Goal: Transaction & Acquisition: Purchase product/service

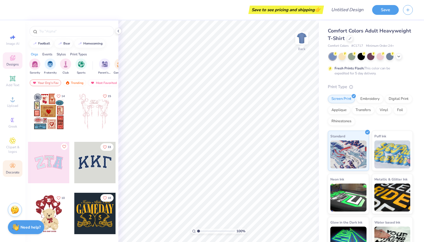
click at [15, 170] on div "Decorate" at bounding box center [13, 169] width 20 height 17
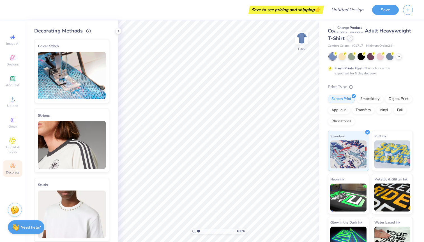
click at [347, 38] on div at bounding box center [350, 38] width 6 height 6
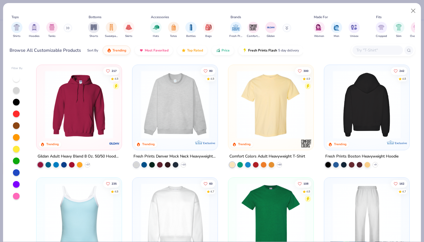
click at [363, 118] on img at bounding box center [366, 105] width 74 height 68
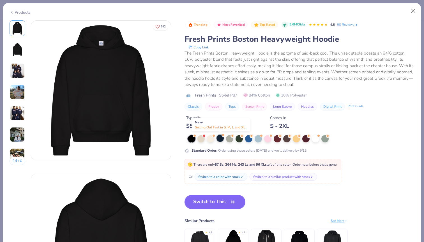
click at [220, 138] on div at bounding box center [219, 138] width 7 height 7
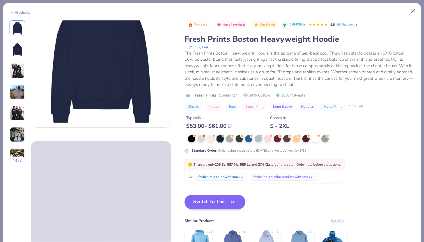
scroll to position [43, 0]
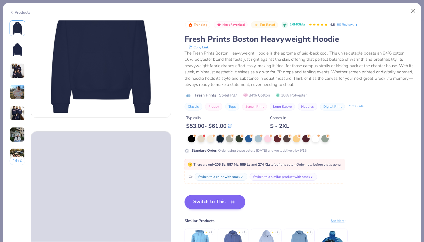
click at [232, 202] on icon "button" at bounding box center [233, 202] width 8 height 8
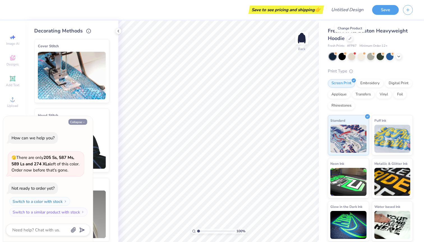
click at [85, 121] on icon "button" at bounding box center [83, 122] width 3 height 3
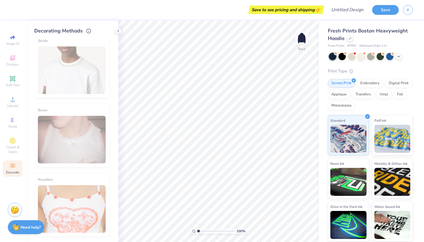
scroll to position [326, 0]
click at [15, 145] on span "Clipart & logos" at bounding box center [13, 149] width 20 height 9
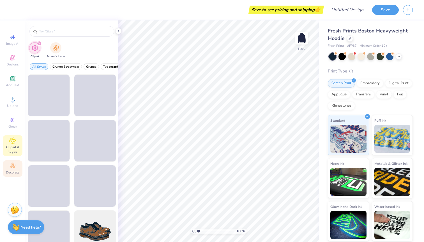
click at [15, 165] on icon at bounding box center [12, 166] width 7 height 7
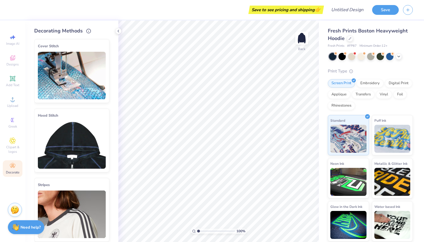
click at [69, 138] on img at bounding box center [72, 145] width 68 height 48
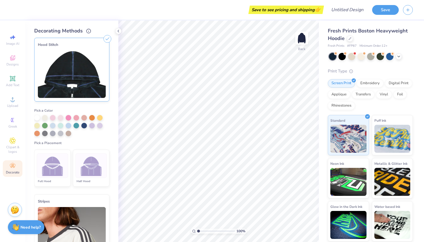
scroll to position [72, 0]
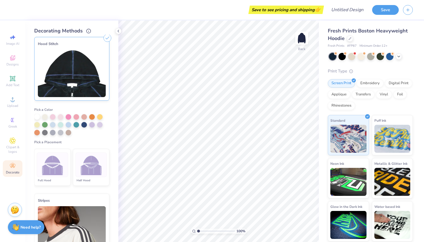
click at [100, 162] on img at bounding box center [91, 165] width 21 height 21
click at [69, 124] on div at bounding box center [69, 125] width 6 height 6
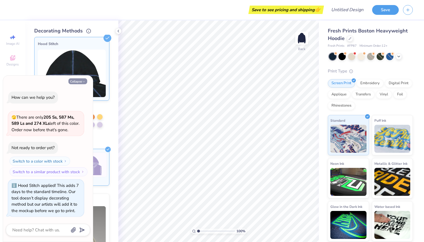
click at [80, 82] on button "Collapse" at bounding box center [77, 81] width 19 height 6
type textarea "x"
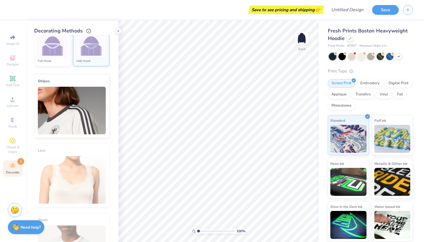
scroll to position [193, 0]
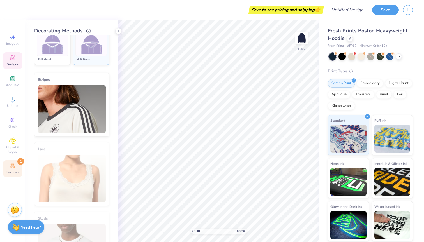
click at [16, 60] on div "Designs" at bounding box center [13, 60] width 20 height 17
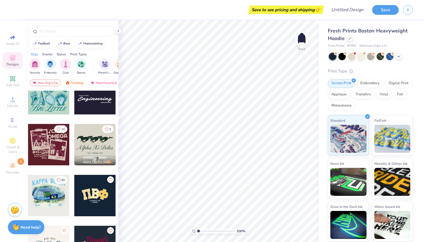
scroll to position [1164, 0]
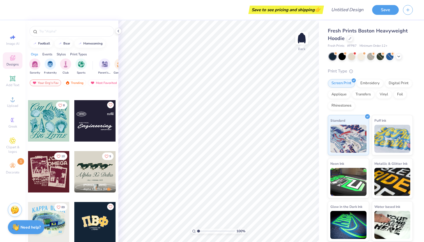
click at [99, 119] on div at bounding box center [94, 120] width 41 height 41
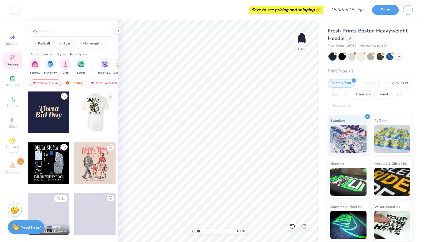
scroll to position [1838, 0]
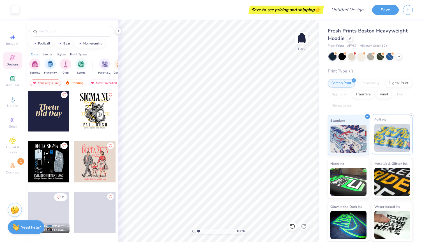
click at [389, 129] on img at bounding box center [392, 138] width 36 height 28
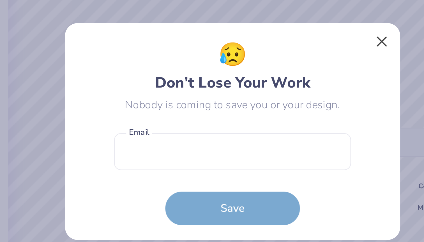
click at [269, 78] on button "Close" at bounding box center [274, 83] width 11 height 11
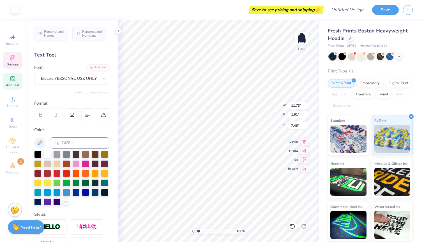
type input "7.46"
type textarea "1"
type textarea "1922"
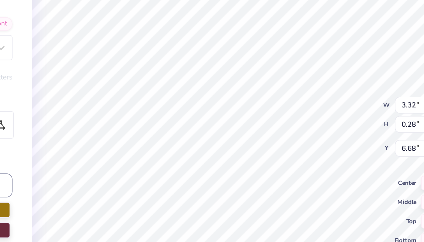
type textarea "V"
type textarea "[US_STATE]"
type input "11.73"
type input "1.61"
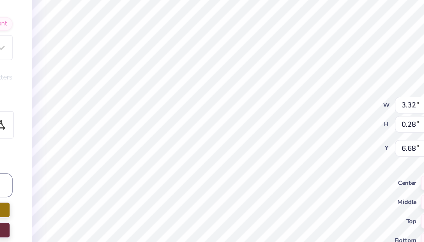
type input "7.17"
type textarea "Society of Architects"
type input "3.65"
type input "0.28"
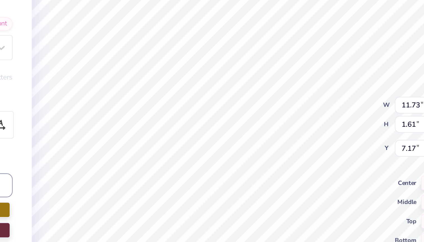
type input "9.06"
type textarea "d"
type textarea "and planners"
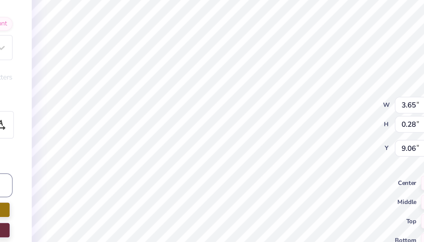
type input "2.26"
type input "3.56"
type input "1.01"
type input "0.26"
type input "3.23"
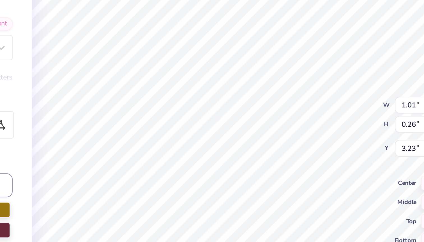
type input "18.86"
type input "1.61"
type input "7.06"
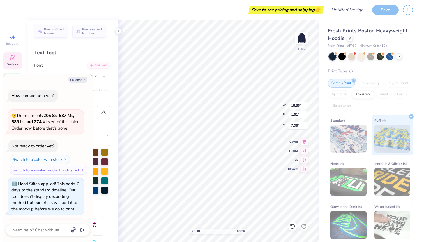
scroll to position [43, 0]
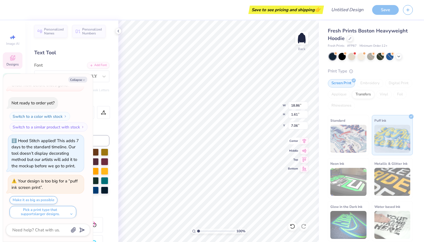
click at [304, 142] on icon at bounding box center [304, 141] width 8 height 7
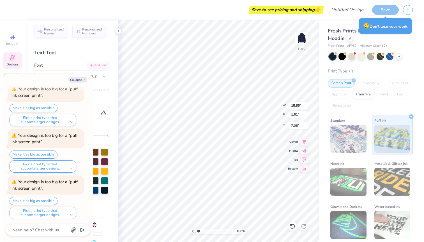
scroll to position [0, 2]
type textarea "x"
click at [294, 105] on input "18.86" at bounding box center [298, 106] width 20 height 8
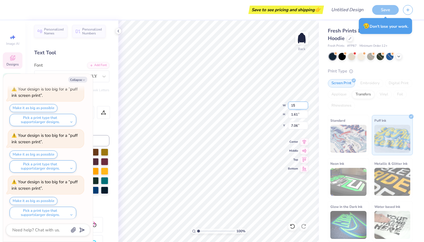
type input "15"
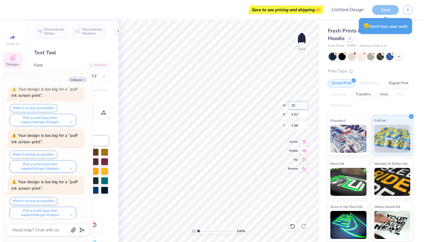
type textarea "x"
type input "15.00"
type input "1.28"
type input "7.23"
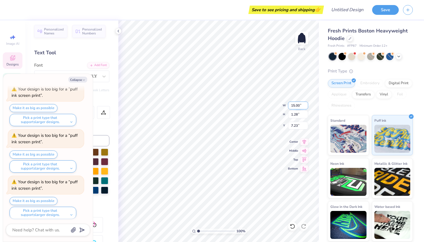
click at [295, 105] on input "15.00" at bounding box center [298, 106] width 20 height 8
type textarea "x"
click at [295, 105] on input "15.00" at bounding box center [298, 106] width 20 height 8
click at [293, 105] on input "15.00" at bounding box center [298, 106] width 20 height 8
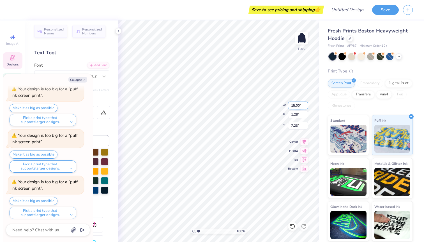
click at [293, 105] on input "15.00" at bounding box center [298, 106] width 20 height 8
type input "12"
type textarea "x"
type input "12.00"
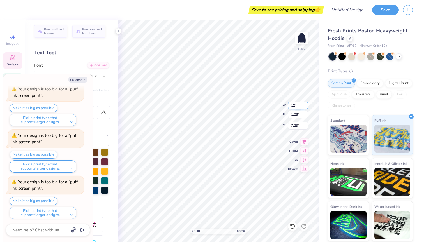
type input "1.03"
type input "7.35"
click at [293, 105] on input "12.00" at bounding box center [298, 106] width 20 height 8
type textarea "x"
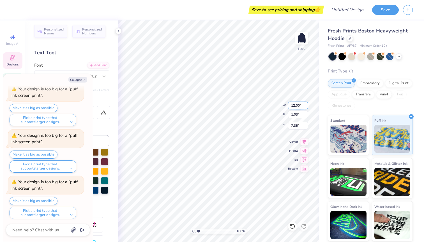
click at [293, 105] on input "12.00" at bounding box center [298, 106] width 20 height 8
type input "14"
type textarea "x"
type input "14.00"
type input "1.20"
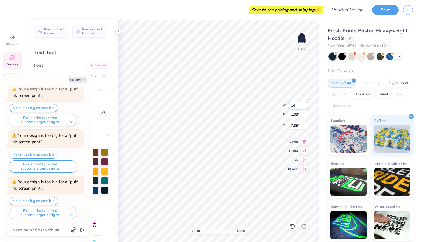
type input "7.27"
type textarea "x"
click at [81, 80] on button "Collapse" at bounding box center [77, 80] width 19 height 6
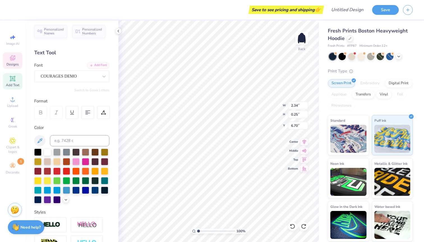
type textarea "x"
click at [39, 161] on div at bounding box center [37, 161] width 7 height 7
click at [39, 162] on div at bounding box center [37, 161] width 7 height 7
click at [38, 162] on div at bounding box center [37, 161] width 7 height 7
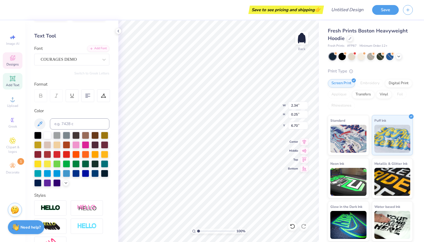
scroll to position [20, 0]
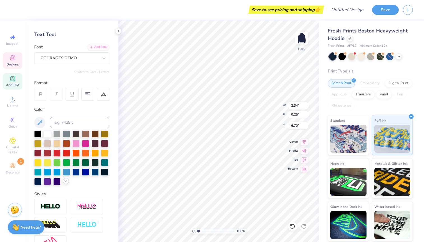
click at [64, 182] on icon at bounding box center [66, 181] width 4 height 4
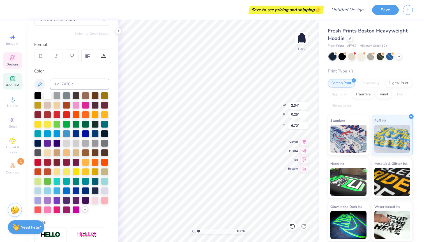
scroll to position [63, 0]
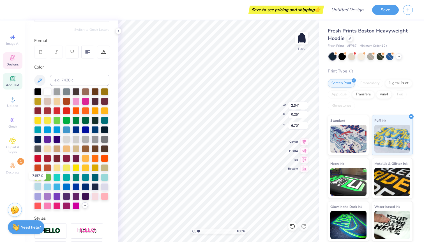
click at [37, 188] on div at bounding box center [37, 186] width 7 height 7
click at [38, 186] on div at bounding box center [37, 186] width 7 height 7
click at [37, 187] on div at bounding box center [37, 186] width 7 height 7
click at [49, 92] on div at bounding box center [47, 91] width 7 height 7
type input "4.25"
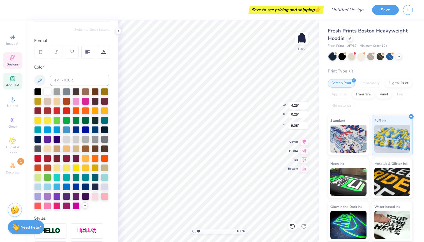
type input "9.08"
click at [48, 91] on div at bounding box center [47, 91] width 7 height 7
click at [91, 171] on div at bounding box center [94, 167] width 7 height 7
type input "4.25"
type input "9.08"
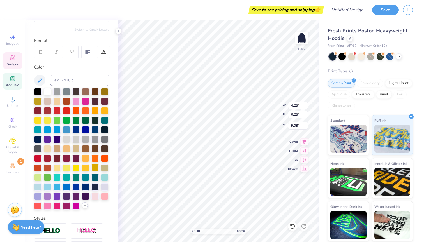
click at [91, 171] on div at bounding box center [94, 167] width 7 height 7
type input "2.02"
type input "0.42"
type input "3.60"
click at [91, 171] on div at bounding box center [94, 167] width 7 height 7
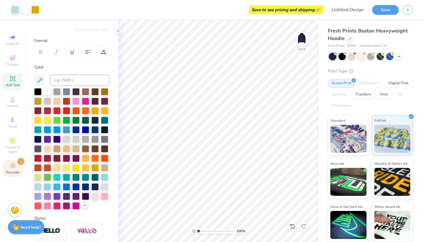
click at [17, 167] on div "Decorate 1" at bounding box center [13, 169] width 20 height 17
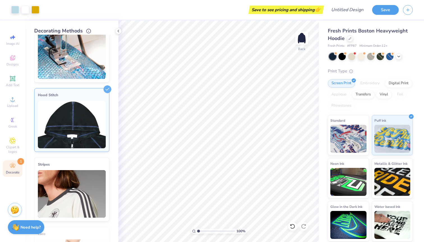
scroll to position [23, 0]
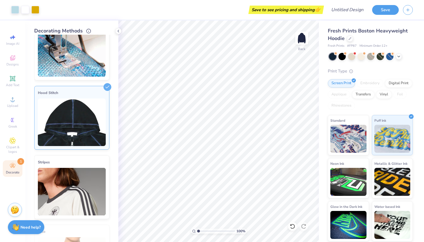
click at [77, 121] on img at bounding box center [72, 123] width 68 height 48
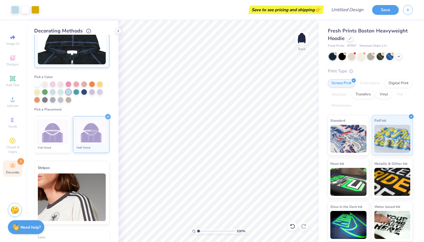
scroll to position [108, 0]
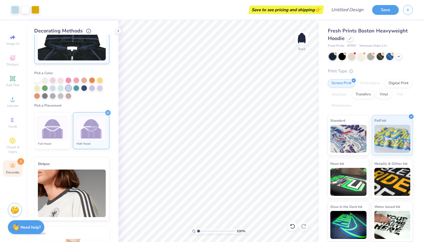
click at [84, 194] on img at bounding box center [72, 194] width 68 height 48
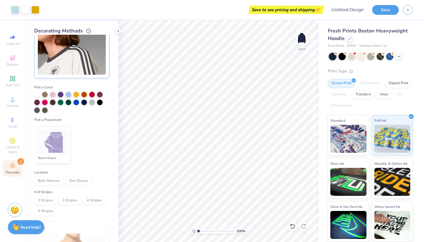
scroll to position [163, 0]
click at [54, 141] on img at bounding box center [52, 143] width 21 height 21
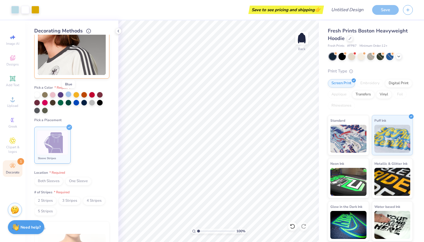
click at [69, 93] on div at bounding box center [69, 95] width 6 height 6
click at [77, 94] on div at bounding box center [76, 95] width 6 height 6
click at [70, 95] on div at bounding box center [69, 95] width 6 height 6
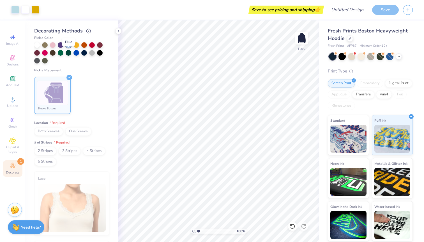
scroll to position [212, 0]
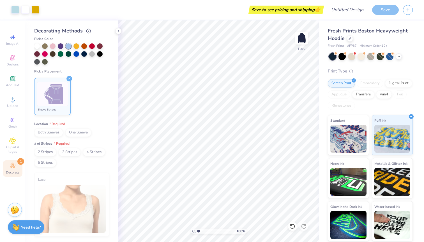
click at [48, 130] on span "Both Sleeves" at bounding box center [48, 133] width 29 height 8
click at [56, 134] on span "Both Sleeves" at bounding box center [48, 133] width 29 height 8
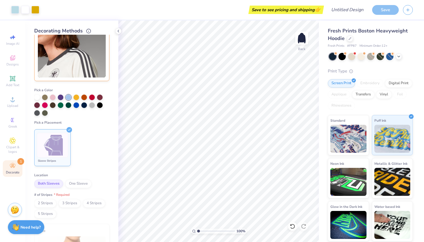
scroll to position [155, 0]
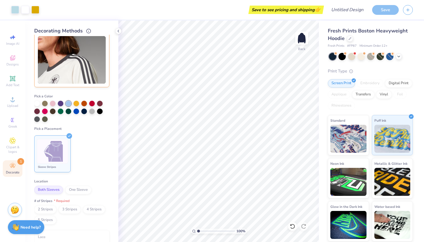
click at [68, 58] on img at bounding box center [72, 60] width 68 height 48
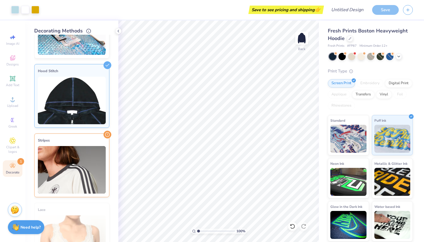
scroll to position [46, 0]
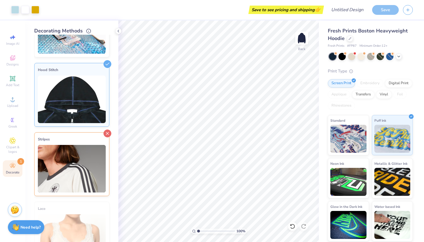
click at [103, 131] on icon at bounding box center [107, 134] width 8 height 8
click at [340, 11] on input "Design Title" at bounding box center [353, 9] width 27 height 11
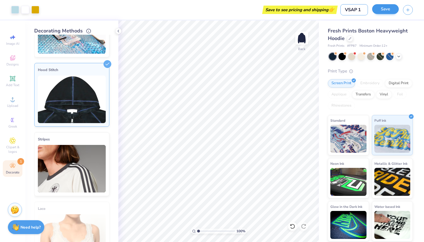
type input "VSAP 1"
click at [390, 10] on button "Save" at bounding box center [385, 9] width 27 height 10
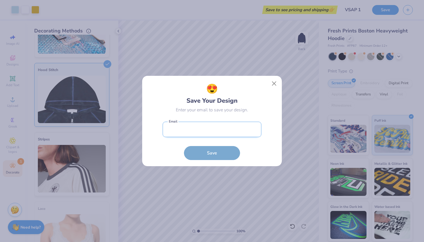
click at [227, 132] on input "email" at bounding box center [212, 129] width 99 height 15
type input "[PERSON_NAME][EMAIL_ADDRESS][PERSON_NAME][DOMAIN_NAME]"
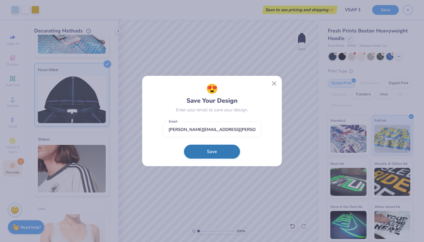
click at [223, 153] on button "Save" at bounding box center [212, 152] width 56 height 14
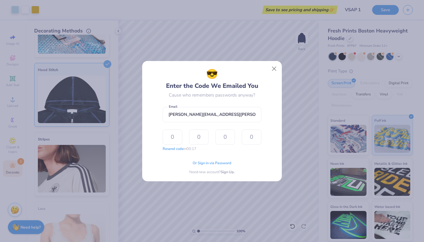
click at [257, 103] on div "😎 Enter the Code We Emailed You Cause who remembers passwords anyway? [PERSON_N…" at bounding box center [212, 121] width 99 height 108
click at [178, 138] on input "text" at bounding box center [173, 137] width 20 height 15
type input "1"
type input "9"
type input "2"
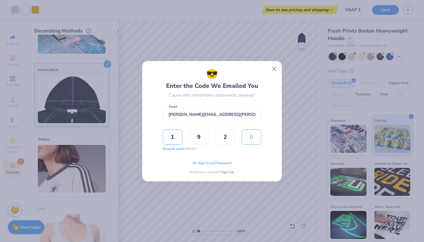
type input "6"
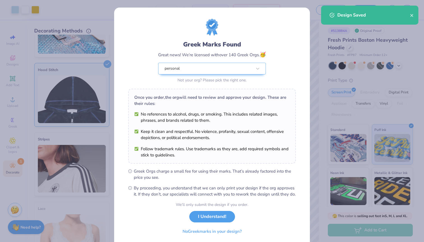
click at [205, 8] on div "Greek Marks Found Great news! We’re licensed with over 140 Greek Orgs. 🥳 person…" at bounding box center [212, 128] width 196 height 241
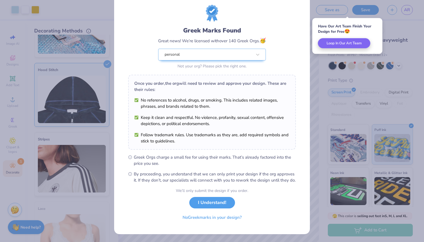
scroll to position [20, 0]
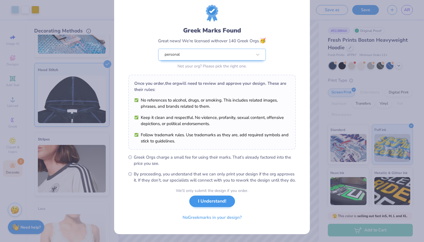
click at [214, 203] on button "I Understand!" at bounding box center [212, 201] width 46 height 11
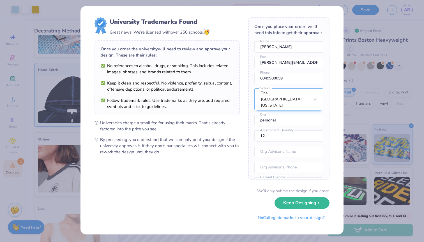
scroll to position [0, 0]
click at [290, 105] on div "The [GEOGRAPHIC_DATA][US_STATE]" at bounding box center [285, 99] width 50 height 21
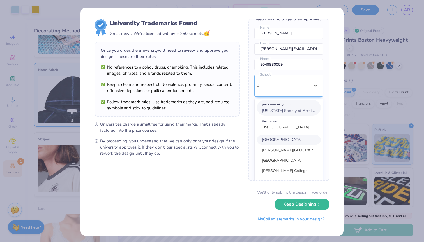
scroll to position [24, 0]
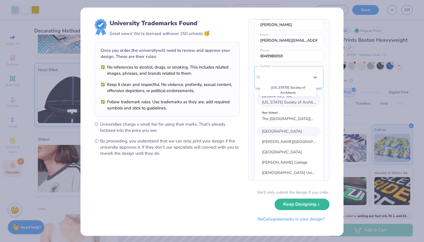
click at [283, 104] on span "[US_STATE] Society of Architects" at bounding box center [291, 102] width 58 height 5
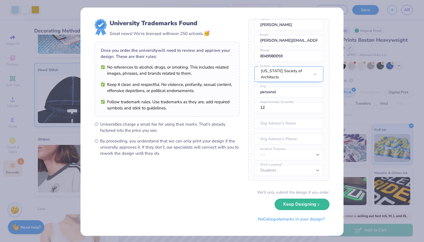
click at [294, 82] on div "[US_STATE] Society of Architects" at bounding box center [288, 74] width 69 height 16
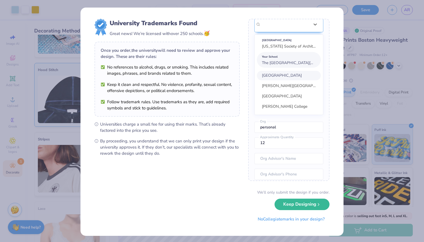
click at [286, 66] on span "The [GEOGRAPHIC_DATA][US_STATE]" at bounding box center [296, 62] width 68 height 5
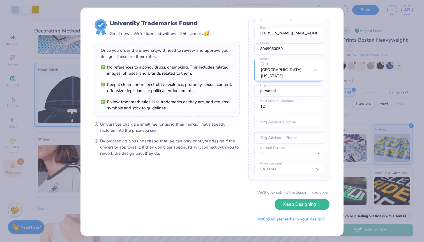
scroll to position [31, 0]
click at [290, 203] on button "Keep Designing" at bounding box center [301, 203] width 55 height 11
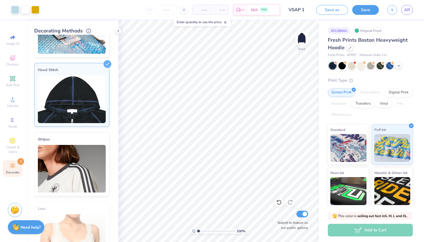
click at [203, 11] on span "– –" at bounding box center [201, 10] width 11 height 6
click at [205, 10] on span "– –" at bounding box center [201, 10] width 11 height 6
click at [171, 11] on input "number" at bounding box center [167, 10] width 22 height 10
click at [182, 9] on icon at bounding box center [184, 10] width 4 height 4
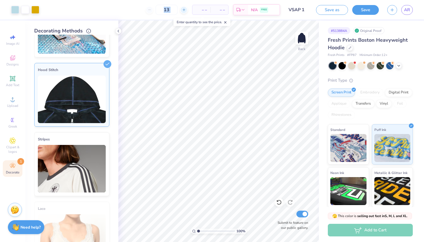
click at [182, 9] on icon at bounding box center [184, 10] width 4 height 4
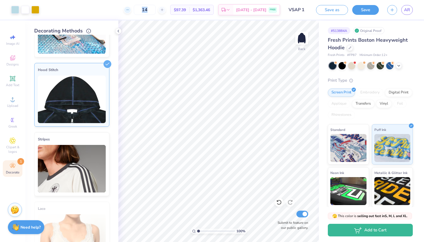
click at [151, 11] on div "14" at bounding box center [145, 10] width 42 height 10
click at [130, 9] on icon at bounding box center [128, 10] width 4 height 4
click at [136, 9] on div "13 $97.39 Per Item $1,363.46 Total Est. Delivery [DATE] - [DATE] FREE" at bounding box center [161, 10] width 237 height 20
click at [131, 10] on div at bounding box center [128, 10] width 8 height 8
click at [93, 86] on img at bounding box center [72, 100] width 68 height 48
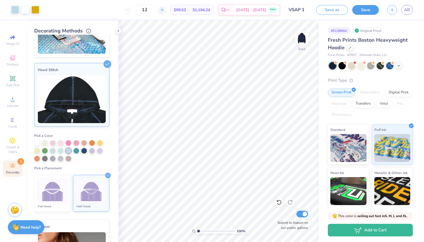
click at [164, 9] on icon at bounding box center [162, 10] width 4 height 4
click at [166, 9] on div "14" at bounding box center [145, 10] width 42 height 10
click at [164, 9] on icon at bounding box center [162, 10] width 4 height 4
click at [165, 10] on div at bounding box center [162, 10] width 8 height 8
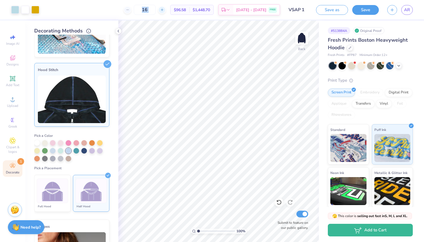
click at [165, 10] on div at bounding box center [162, 10] width 8 height 8
click at [164, 9] on icon at bounding box center [162, 10] width 4 height 4
click at [103, 65] on icon at bounding box center [107, 64] width 8 height 8
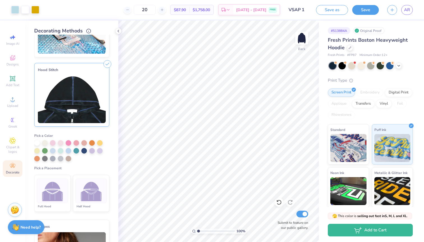
click at [85, 188] on img at bounding box center [91, 191] width 21 height 21
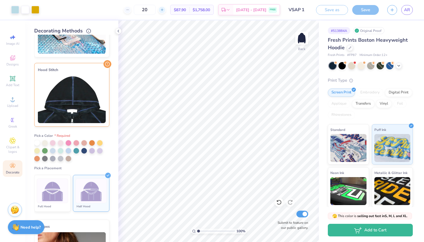
click at [164, 10] on icon at bounding box center [162, 10] width 4 height 4
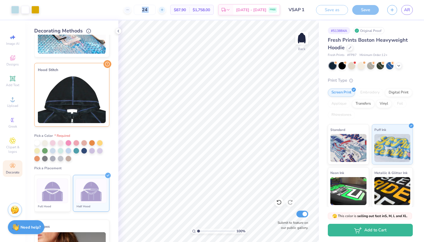
type input "25"
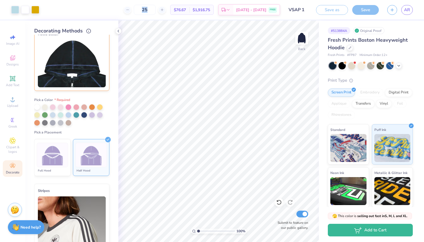
scroll to position [74, 0]
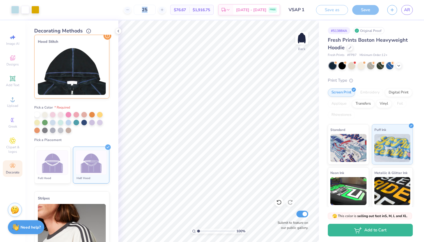
click at [89, 167] on img at bounding box center [91, 162] width 21 height 21
click at [48, 163] on img at bounding box center [52, 162] width 21 height 21
click at [75, 160] on div at bounding box center [90, 163] width 31 height 25
click at [69, 121] on div at bounding box center [69, 122] width 6 height 6
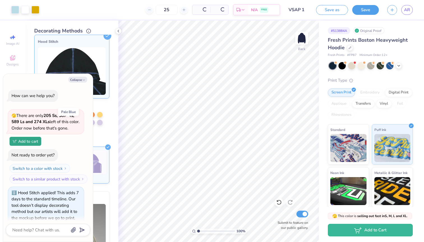
scroll to position [231, 0]
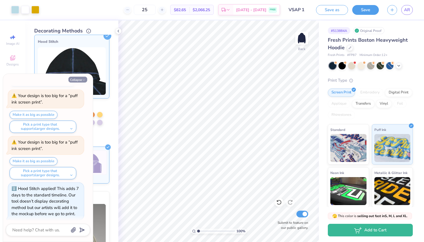
click at [82, 80] on icon "button" at bounding box center [83, 79] width 3 height 3
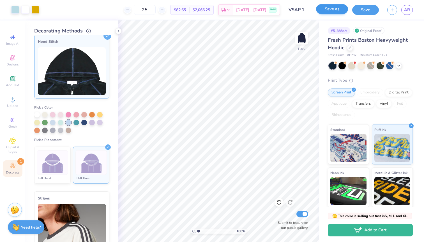
click at [339, 9] on button "Save as" at bounding box center [332, 9] width 32 height 10
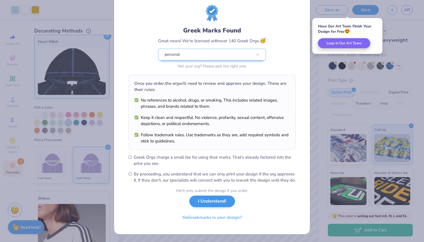
scroll to position [20, 0]
click at [223, 203] on button "I Understand!" at bounding box center [212, 201] width 46 height 11
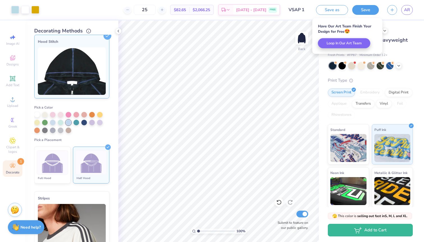
scroll to position [0, 0]
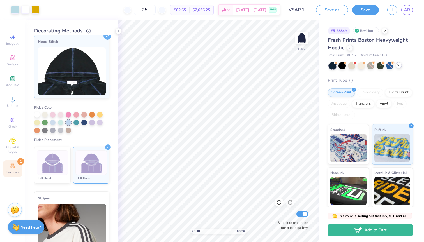
click at [397, 64] on icon at bounding box center [398, 65] width 4 height 4
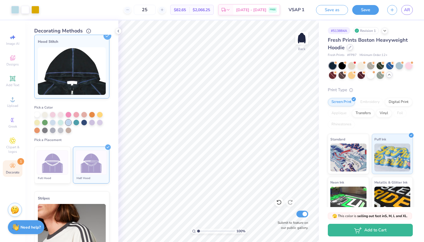
click at [349, 49] on div at bounding box center [350, 47] width 6 height 6
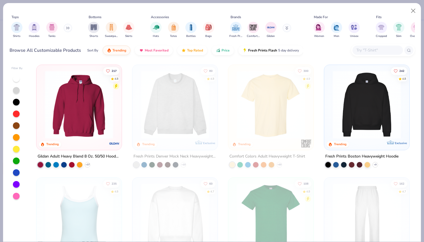
click at [367, 110] on img at bounding box center [367, 105] width 74 height 68
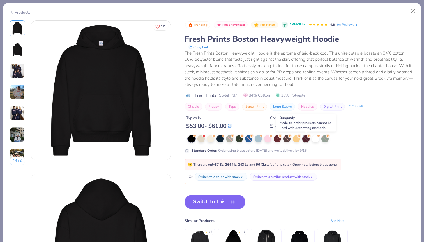
click at [306, 139] on div at bounding box center [305, 138] width 7 height 7
click at [414, 11] on button "Close" at bounding box center [413, 11] width 11 height 11
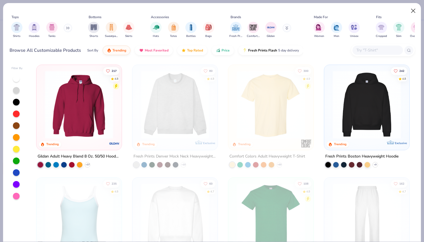
click at [413, 11] on button "Close" at bounding box center [413, 11] width 11 height 11
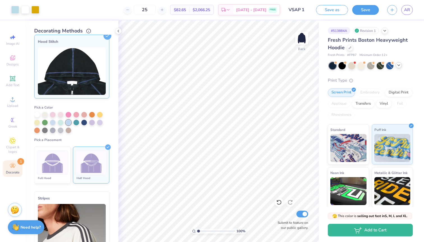
click at [16, 170] on span "Decorate" at bounding box center [12, 172] width 13 height 4
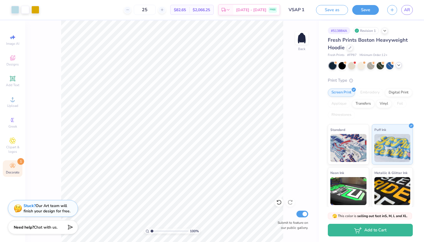
click at [17, 167] on div "Decorate 1" at bounding box center [13, 169] width 20 height 17
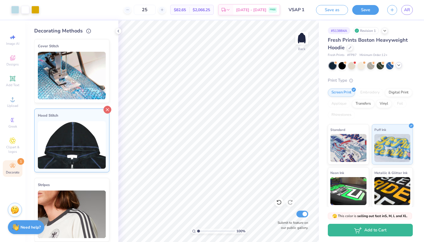
click at [103, 112] on icon at bounding box center [107, 110] width 8 height 8
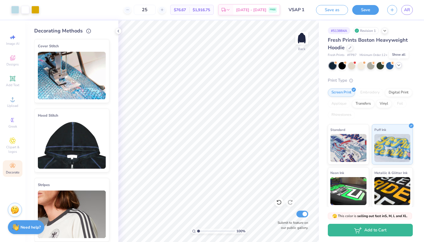
click at [399, 65] on polyline at bounding box center [399, 65] width 2 height 1
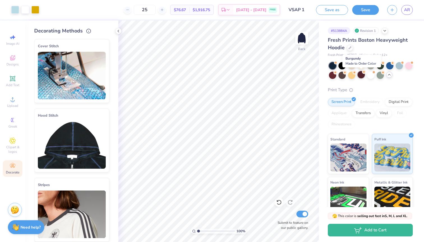
click at [362, 74] on div at bounding box center [360, 74] width 7 height 7
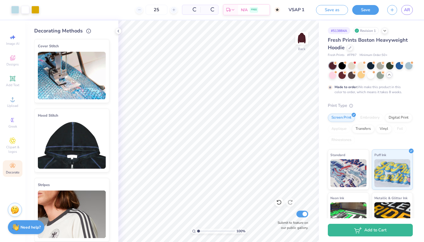
type textarea "x"
type input "50"
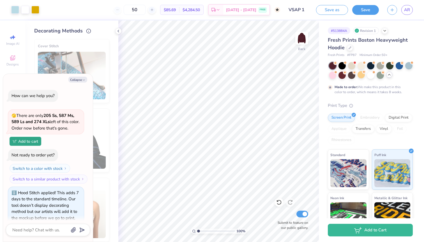
scroll to position [277, 0]
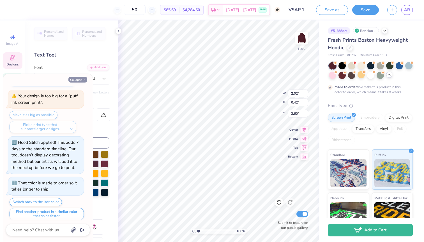
click at [83, 79] on icon "button" at bounding box center [83, 79] width 3 height 3
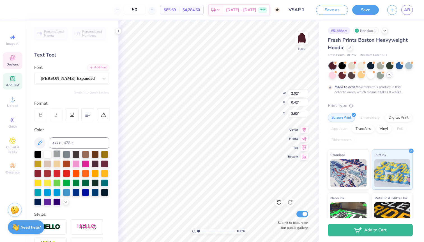
click at [59, 152] on div at bounding box center [56, 154] width 7 height 7
click at [58, 155] on div at bounding box center [56, 154] width 7 height 7
click at [46, 154] on div at bounding box center [47, 154] width 7 height 7
click at [48, 154] on div at bounding box center [47, 154] width 7 height 7
click at [126, 10] on div "50" at bounding box center [135, 10] width 42 height 10
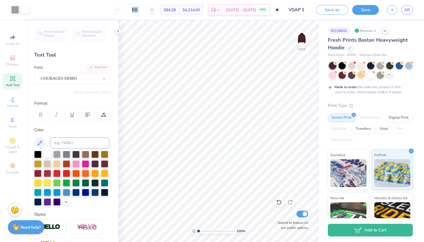
click at [126, 10] on div "50" at bounding box center [135, 10] width 42 height 10
click at [342, 174] on img at bounding box center [348, 173] width 36 height 28
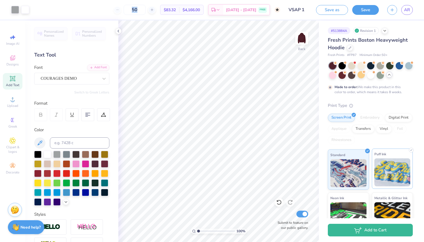
click at [398, 166] on img at bounding box center [392, 173] width 36 height 28
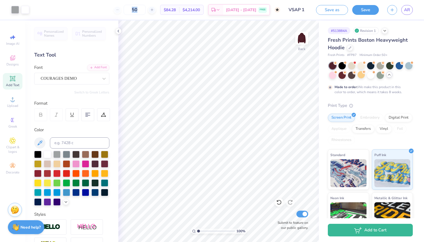
scroll to position [0, 0]
click at [349, 47] on icon at bounding box center [349, 47] width 3 height 3
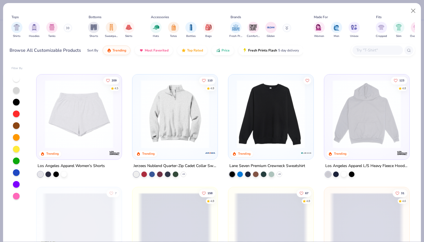
scroll to position [1022, 0]
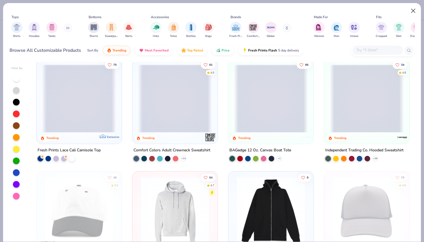
click at [412, 10] on button "Close" at bounding box center [413, 11] width 11 height 11
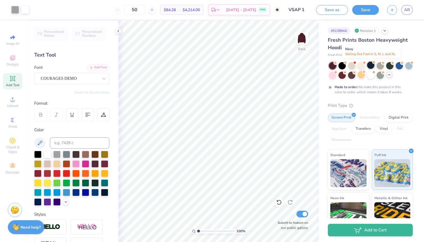
click at [373, 64] on div at bounding box center [370, 65] width 7 height 7
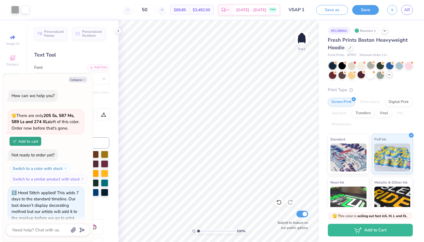
scroll to position [392, 0]
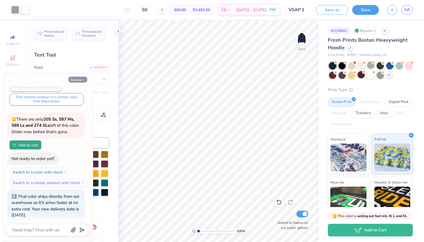
click at [78, 80] on button "Collapse" at bounding box center [77, 80] width 19 height 6
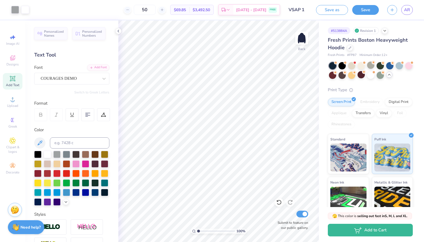
type textarea "x"
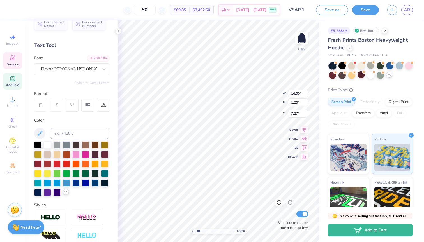
click at [64, 195] on icon at bounding box center [66, 192] width 4 height 4
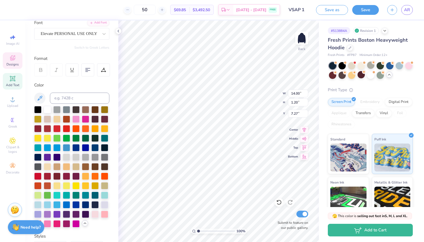
scroll to position [51, 0]
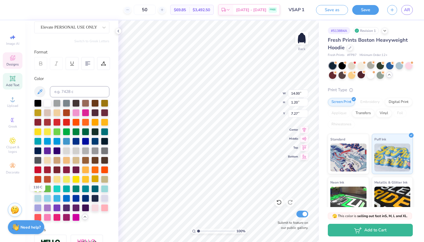
click at [91, 183] on div at bounding box center [94, 178] width 7 height 7
click at [53, 164] on div at bounding box center [56, 159] width 7 height 7
click at [91, 183] on div at bounding box center [94, 178] width 7 height 7
type input "7.32"
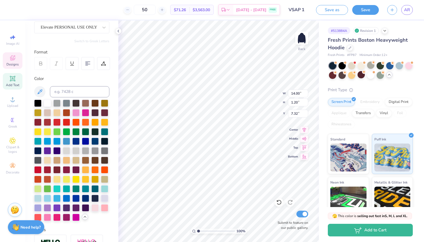
scroll to position [4, 2]
click at [41, 202] on div at bounding box center [37, 198] width 7 height 7
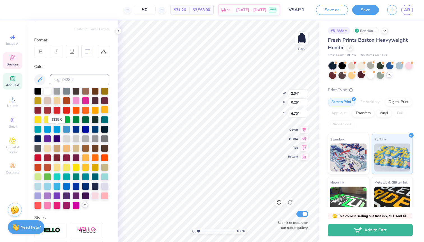
scroll to position [66, 0]
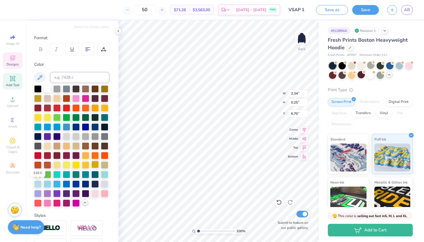
click at [91, 168] on div at bounding box center [94, 164] width 7 height 7
type input "4.25"
type input "9.08"
click at [33, 183] on div "Personalized Names Personalized Numbers Text Tool Add Font Font COURAGES DEMO S…" at bounding box center [71, 131] width 93 height 222
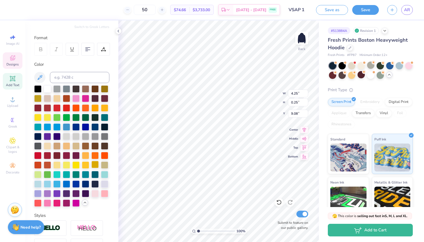
click at [91, 168] on div at bounding box center [94, 164] width 7 height 7
type input "2.02"
type input "0.42"
type input "3.60"
click at [91, 168] on div at bounding box center [94, 164] width 7 height 7
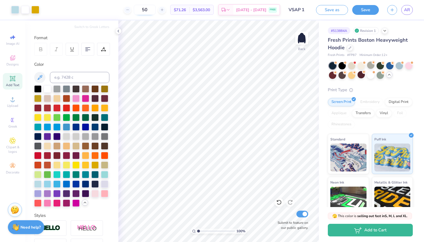
click at [151, 9] on input "50" at bounding box center [145, 10] width 22 height 10
type input "12"
type input "5.68"
type input "5.43"
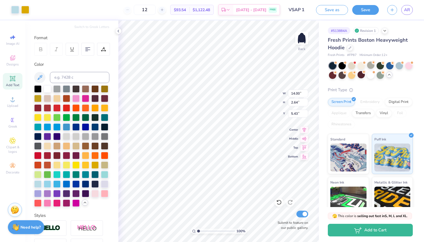
type input "5.82"
click at [164, 11] on icon at bounding box center [162, 10] width 4 height 4
click at [166, 11] on div "14" at bounding box center [145, 10] width 42 height 10
click at [164, 10] on icon at bounding box center [162, 10] width 4 height 4
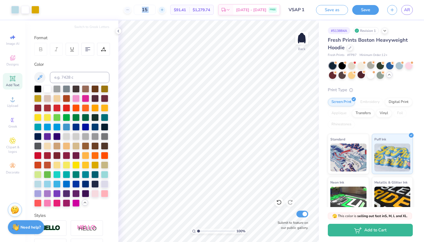
click at [164, 10] on icon at bounding box center [162, 10] width 4 height 4
click at [166, 10] on div "16" at bounding box center [145, 10] width 42 height 10
click at [164, 10] on icon at bounding box center [162, 10] width 4 height 4
click at [166, 10] on div "17" at bounding box center [145, 10] width 42 height 10
click at [164, 10] on icon at bounding box center [162, 10] width 4 height 4
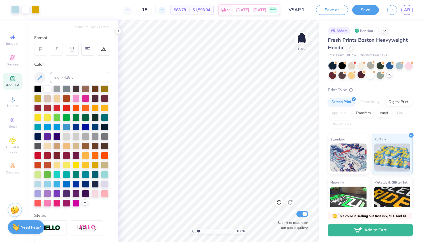
click at [164, 10] on icon at bounding box center [162, 10] width 4 height 4
type input "20"
click at [12, 167] on icon at bounding box center [12, 167] width 2 height 2
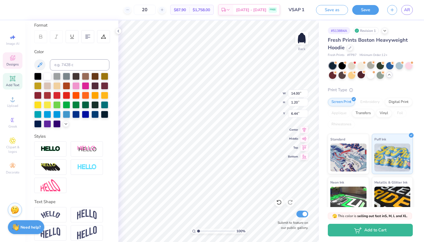
scroll to position [80, 0]
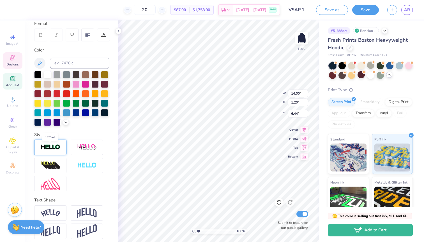
click at [58, 148] on img at bounding box center [51, 147] width 20 height 6
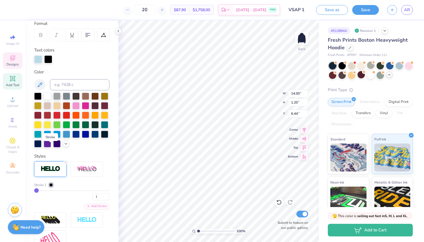
type input "14.01"
type input "1.21"
type input "6.43"
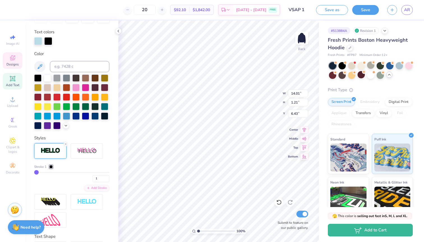
scroll to position [101, 0]
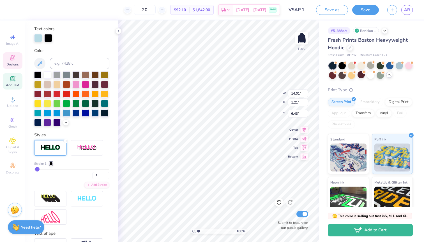
type input "3"
type input "4"
type input "5"
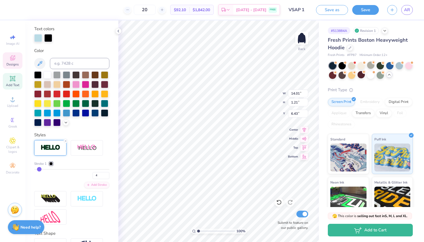
type input "5"
type input "6"
type input "7"
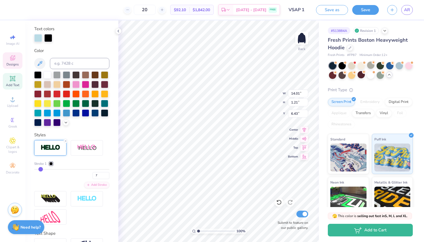
type input "8"
type input "9"
drag, startPoint x: 37, startPoint y: 168, endPoint x: 42, endPoint y: 168, distance: 5.1
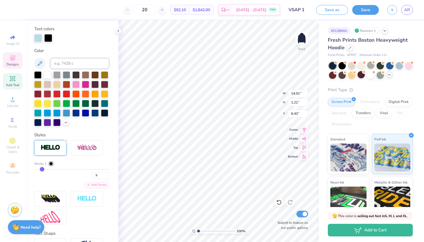
type input "9"
click at [42, 169] on input "range" at bounding box center [71, 169] width 75 height 1
type input "14.11"
type input "1.31"
type input "6.38"
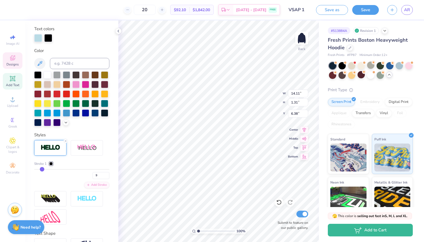
type input "8"
type input "7"
type input "6"
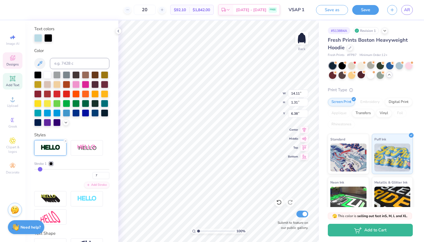
type input "6"
type input "5"
type input "14.06"
type input "1.26"
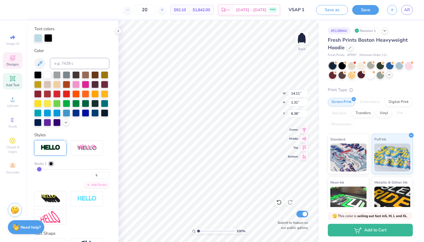
type input "6.41"
type input "4"
type input "3"
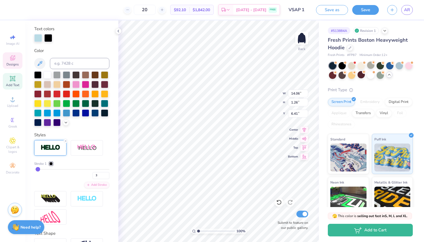
click at [38, 169] on input "range" at bounding box center [71, 169] width 75 height 1
type input "14.03"
type input "1.23"
type input "6.42"
click at [51, 164] on div at bounding box center [50, 163] width 3 height 3
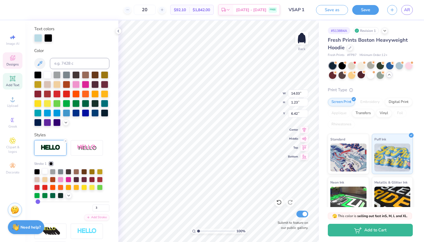
click at [44, 171] on div at bounding box center [45, 172] width 6 height 6
click at [113, 154] on div "Personalized Names Personalized Numbers Text Tool Add Font Font Elevate PERSONA…" at bounding box center [71, 131] width 93 height 222
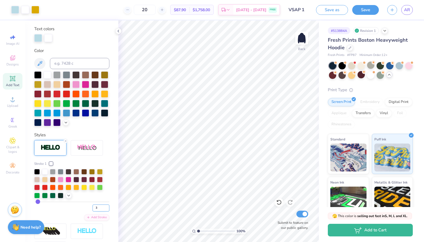
type input "2"
click at [107, 210] on input "2" at bounding box center [101, 208] width 17 height 7
type input "2"
type input "1"
click at [107, 209] on input "1" at bounding box center [101, 208] width 17 height 7
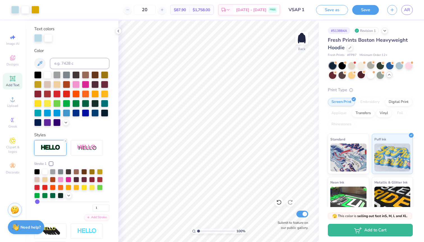
type input "1"
type input "2"
click at [107, 207] on input "2" at bounding box center [101, 208] width 17 height 7
type input "2"
click at [368, 11] on button "Save" at bounding box center [365, 9] width 27 height 10
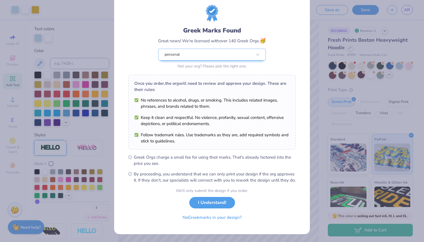
scroll to position [20, 0]
click at [217, 205] on button "I Understand!" at bounding box center [212, 201] width 46 height 11
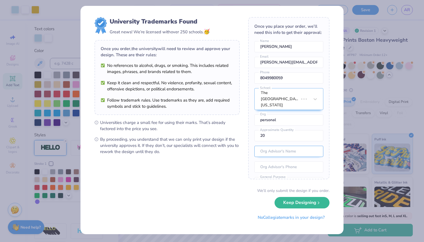
scroll to position [0, 0]
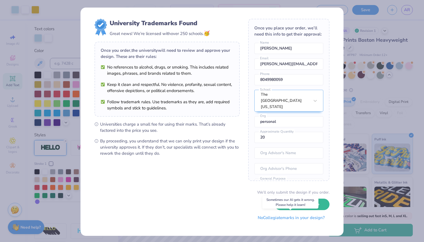
click at [299, 218] on button "No Collegiate marks in your design?" at bounding box center [291, 217] width 77 height 11
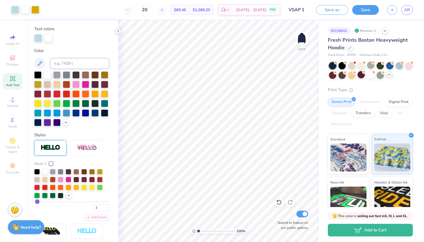
click at [120, 30] on icon at bounding box center [118, 31] width 4 height 4
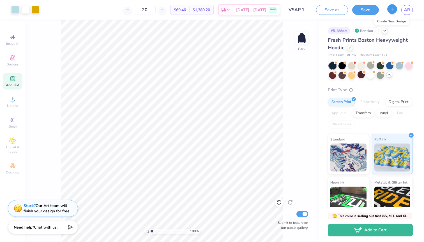
click at [390, 10] on icon "button" at bounding box center [392, 9] width 5 height 5
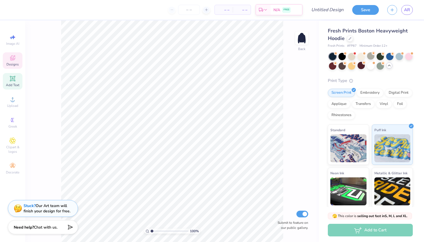
click at [12, 62] on span "Designs" at bounding box center [12, 64] width 12 height 4
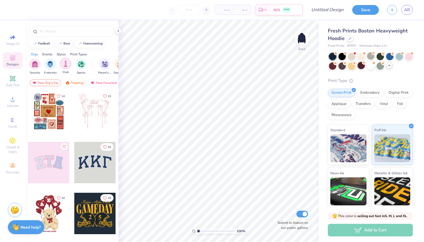
click at [63, 65] on img "filter for Club" at bounding box center [66, 64] width 6 height 6
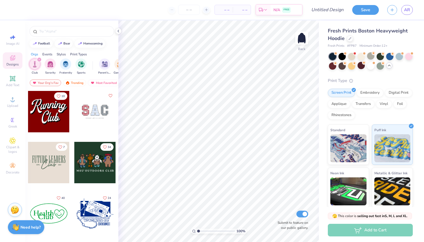
click at [40, 59] on icon "filter for Club" at bounding box center [39, 60] width 2 height 2
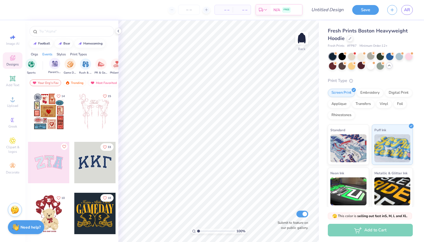
scroll to position [0, 50]
click at [61, 53] on div "Styles" at bounding box center [61, 54] width 9 height 5
click at [80, 62] on div "filter for Patches" at bounding box center [76, 63] width 11 height 11
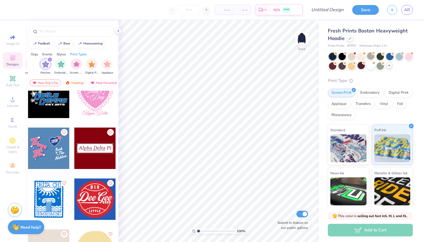
scroll to position [3457, 0]
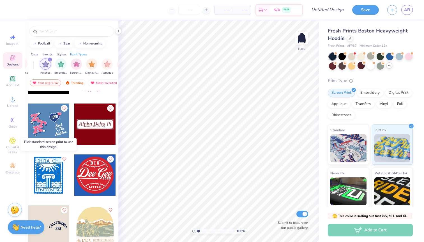
click at [51, 170] on div at bounding box center [48, 175] width 41 height 41
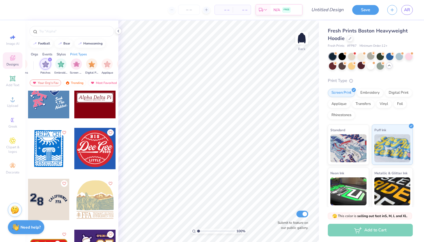
scroll to position [3477, 0]
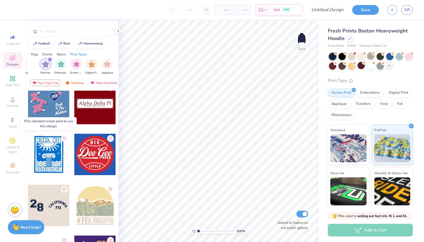
click at [54, 158] on div at bounding box center [48, 154] width 41 height 41
click at [345, 147] on img at bounding box center [348, 148] width 36 height 28
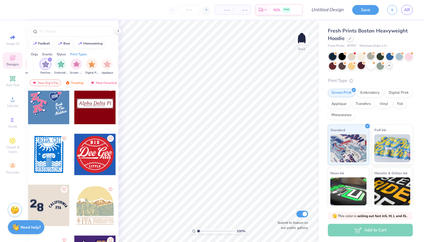
click at [52, 144] on div at bounding box center [48, 154] width 41 height 41
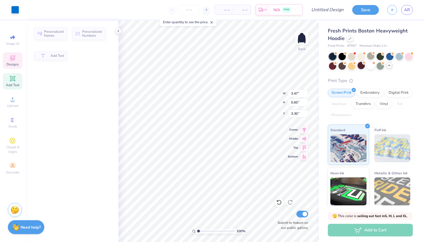
type input "3.47"
type input "0.60"
type input "3.30"
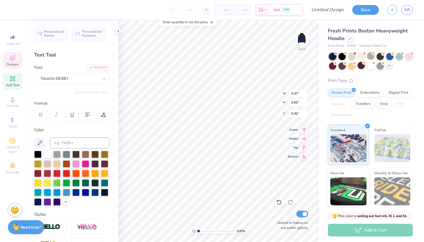
scroll to position [0, 0]
type textarea "D"
type textarea "v"
type textarea "[US_STATE] SOC"
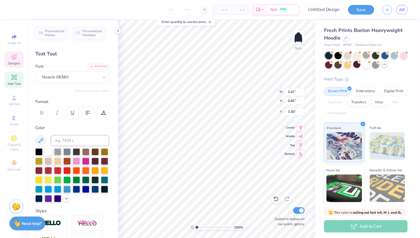
scroll to position [0, 0]
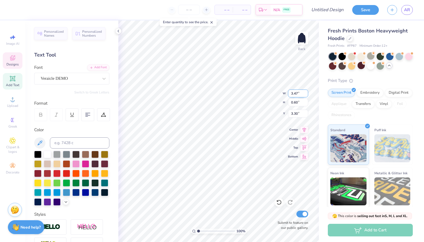
click at [292, 94] on input "3.47" at bounding box center [298, 94] width 20 height 8
type input "4.89"
type input "0.77"
type input "3.21"
click at [292, 94] on input "4.89" at bounding box center [298, 94] width 20 height 8
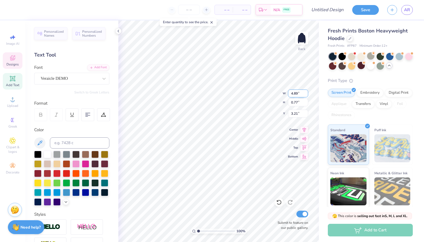
click at [292, 94] on input "4.89" at bounding box center [298, 94] width 20 height 8
type input "3.51"
type input "3.95"
type input "6.24"
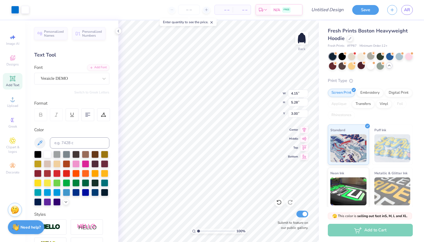
type input "7.94"
type input "3.61"
type input "4.51"
type input "4.38"
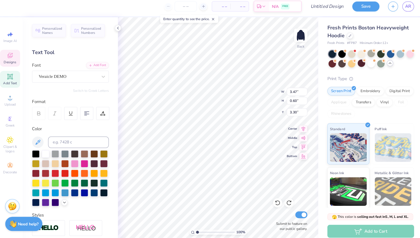
type input "3.49"
type input "0.44"
type input "7.51"
type input "3.40"
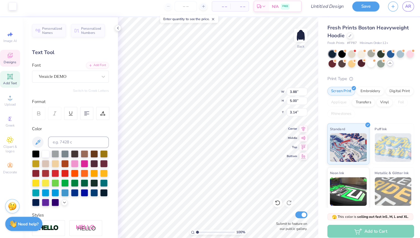
type input "4.38"
type input "3.88"
type input "5.00"
type input "3.40"
type input "1.94"
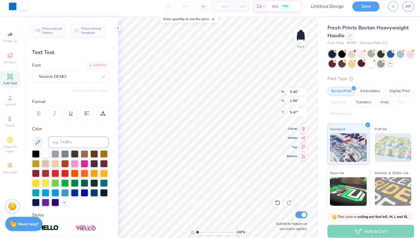
type input "3.51"
type input "3.90"
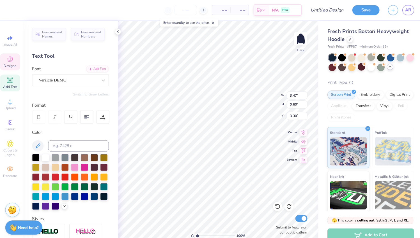
scroll to position [4, 1]
type textarea "D"
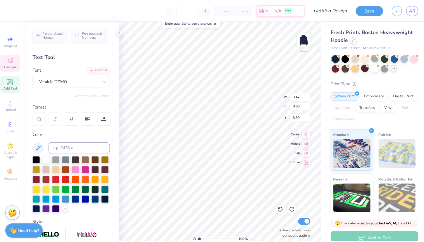
scroll to position [4, 1]
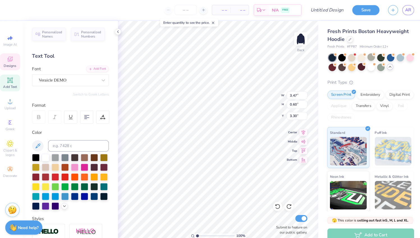
type textarea "VSAP"
click at [13, 11] on div at bounding box center [15, 9] width 8 height 8
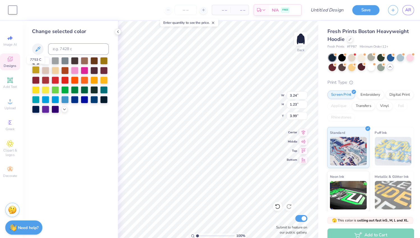
click at [35, 67] on div at bounding box center [37, 68] width 7 height 7
click at [117, 33] on div at bounding box center [118, 31] width 6 height 6
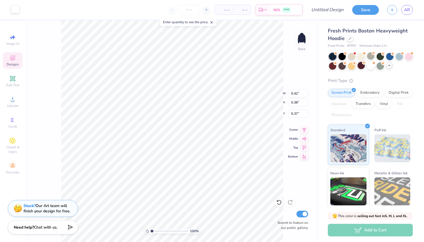
click at [18, 12] on div at bounding box center [15, 9] width 8 height 8
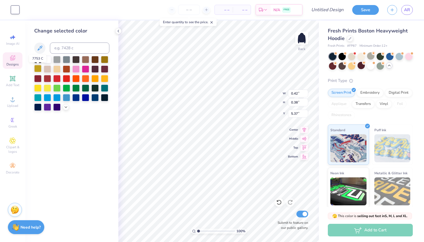
click at [41, 67] on div at bounding box center [37, 68] width 7 height 7
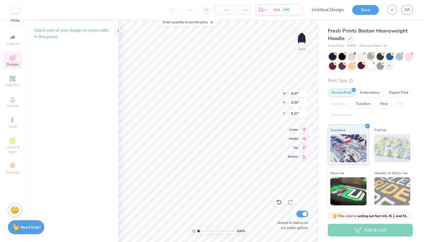
click at [19, 9] on div at bounding box center [15, 9] width 8 height 8
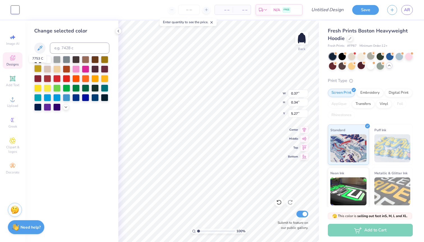
click at [39, 69] on div at bounding box center [37, 68] width 7 height 7
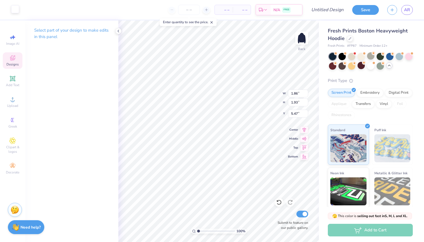
click at [15, 11] on div at bounding box center [15, 9] width 8 height 8
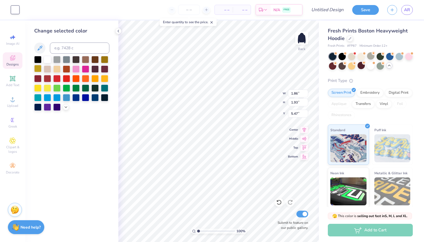
click at [36, 68] on div at bounding box center [37, 68] width 7 height 7
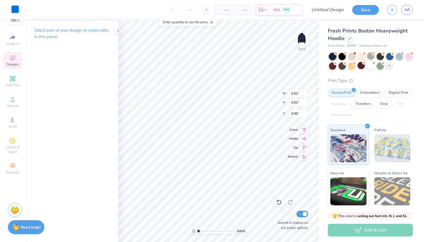
click at [17, 11] on div at bounding box center [15, 9] width 8 height 8
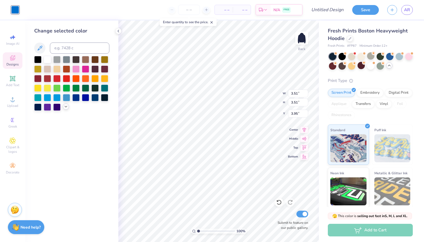
click at [66, 107] on icon at bounding box center [66, 107] width 4 height 4
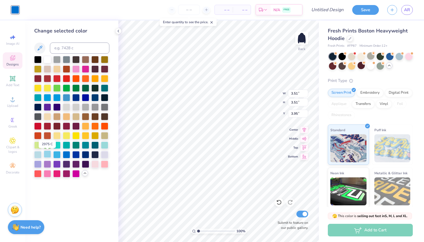
click at [45, 154] on div at bounding box center [47, 154] width 7 height 7
click at [57, 152] on div at bounding box center [56, 154] width 7 height 7
click at [36, 157] on div at bounding box center [37, 154] width 7 height 7
click at [47, 156] on div at bounding box center [47, 154] width 7 height 7
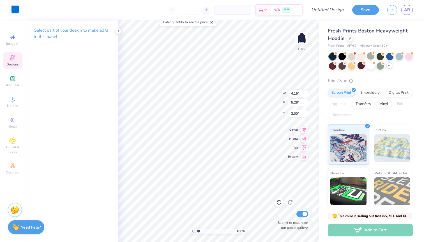
click at [17, 10] on div at bounding box center [15, 9] width 8 height 8
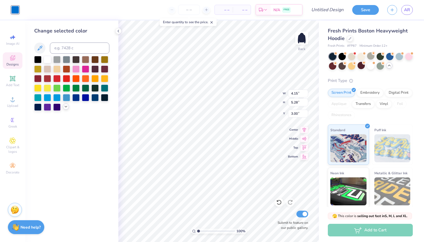
click at [67, 107] on icon at bounding box center [66, 107] width 4 height 4
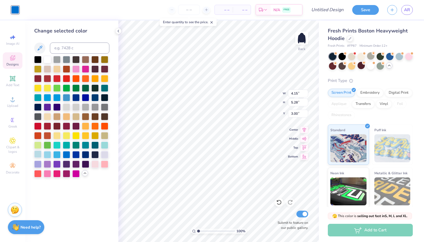
click at [40, 156] on div at bounding box center [37, 154] width 7 height 7
click at [47, 154] on div at bounding box center [47, 154] width 7 height 7
click at [108, 63] on div at bounding box center [104, 59] width 7 height 7
click at [38, 68] on div at bounding box center [37, 68] width 7 height 7
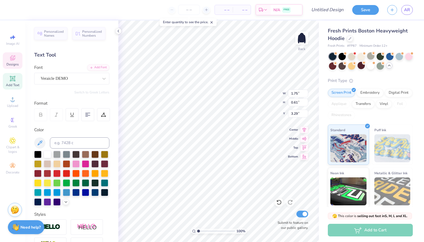
scroll to position [2, 0]
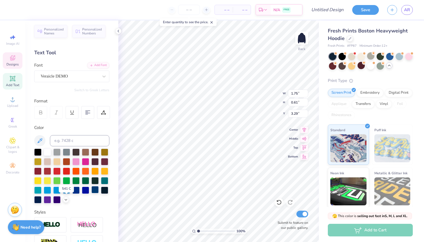
click at [91, 194] on div at bounding box center [94, 189] width 7 height 7
click at [109, 80] on div "Personalized Names Personalized Numbers Text Tool Add Font Font Veraicle DEMO S…" at bounding box center [71, 131] width 93 height 222
type textarea "[US_STATE] SOCIETY"
click at [306, 94] on input "1.74" at bounding box center [298, 94] width 20 height 8
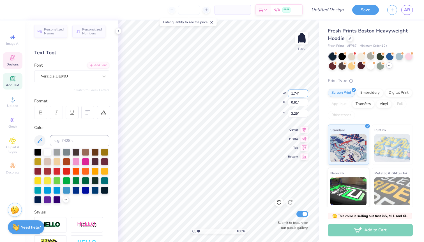
type input "1.73"
type input "1.57"
type input "2.81"
click at [306, 94] on input "1.73" at bounding box center [298, 94] width 20 height 8
click at [306, 94] on input "1.72" at bounding box center [298, 94] width 20 height 8
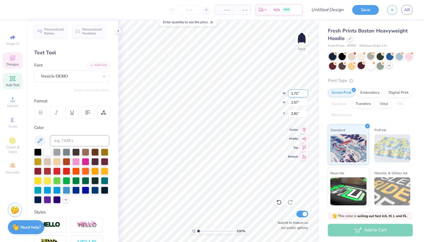
type input "1.71"
click at [306, 94] on input "1.71" at bounding box center [298, 94] width 20 height 8
type input "7.77"
type input "9.89"
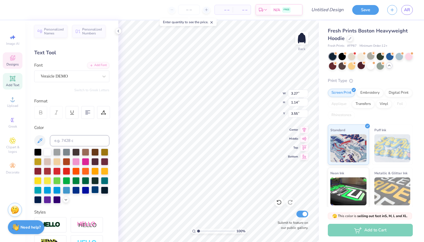
click at [91, 194] on div at bounding box center [94, 189] width 7 height 7
click at [101, 194] on div at bounding box center [104, 189] width 7 height 7
click at [41, 200] on div at bounding box center [37, 199] width 7 height 7
click at [53, 203] on div at bounding box center [56, 199] width 7 height 7
click at [41, 199] on div at bounding box center [37, 199] width 7 height 7
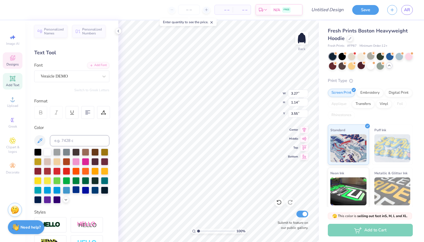
click at [72, 194] on div at bounding box center [75, 189] width 7 height 7
click at [82, 194] on div at bounding box center [85, 189] width 7 height 7
click at [91, 194] on div at bounding box center [94, 189] width 7 height 7
click at [101, 194] on div at bounding box center [104, 189] width 7 height 7
click at [41, 199] on div at bounding box center [37, 199] width 7 height 7
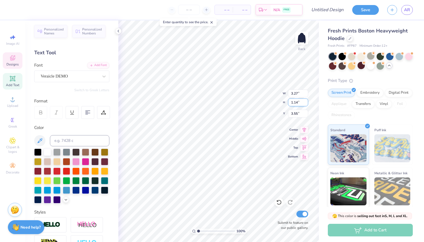
scroll to position [4, 1]
type textarea "[US_STATE] SOCIETY"
click at [304, 130] on icon at bounding box center [304, 129] width 8 height 7
type input "6.23"
type input "2.94"
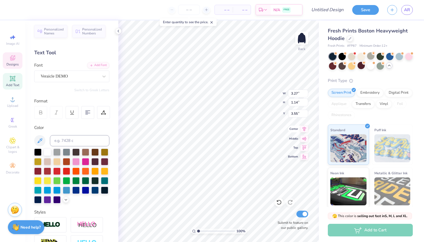
type input "2.65"
click at [89, 114] on icon at bounding box center [87, 112] width 5 height 5
type textarea "[US_STATE] SOCIETY"
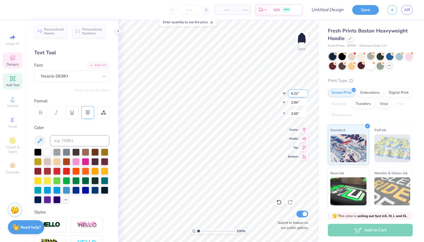
click at [306, 94] on input "6.22" at bounding box center [298, 94] width 20 height 8
click at [306, 94] on input "6.21" at bounding box center [298, 94] width 20 height 8
click at [306, 94] on input "6.2" at bounding box center [298, 94] width 20 height 8
click at [305, 94] on input "6.19" at bounding box center [298, 94] width 20 height 8
click at [305, 94] on input "6.18" at bounding box center [298, 94] width 20 height 8
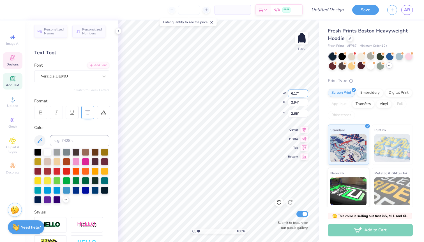
click at [305, 94] on input "6.17" at bounding box center [298, 94] width 20 height 8
click at [305, 94] on input "6.16" at bounding box center [298, 94] width 20 height 8
click at [305, 94] on input "6.15" at bounding box center [298, 94] width 20 height 8
click at [305, 94] on input "6.14" at bounding box center [298, 94] width 20 height 8
click at [305, 94] on input "6.13" at bounding box center [298, 94] width 20 height 8
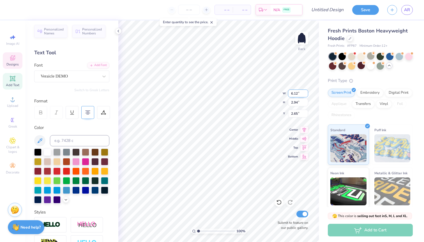
click at [305, 94] on input "6.12" at bounding box center [298, 94] width 20 height 8
click at [306, 94] on input "6.11" at bounding box center [298, 94] width 20 height 8
click at [306, 94] on input "6.1" at bounding box center [298, 94] width 20 height 8
click at [306, 94] on input "6.09" at bounding box center [298, 94] width 20 height 8
click at [306, 94] on input "6.08" at bounding box center [298, 94] width 20 height 8
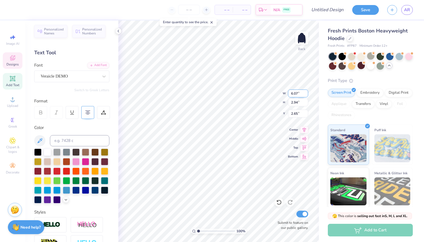
click at [306, 94] on input "6.07" at bounding box center [298, 94] width 20 height 8
click at [306, 94] on input "6.06" at bounding box center [298, 94] width 20 height 8
click at [295, 93] on input "6.06" at bounding box center [298, 94] width 20 height 8
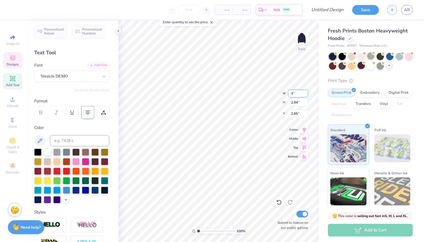
type input "3.00"
type input "1.41"
type input "3.45"
type textarea "[US_STATE] SOCIETY"
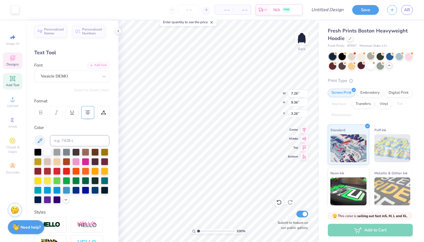
type input "5.97"
type input "0.69"
type input "3.81"
click at [264, 93] on div "100 % Back W 5.97 5.97 " H 0.69 0.69 " Y 3.81 3.81 " Center Middle Top Bottom S…" at bounding box center [218, 131] width 200 height 222
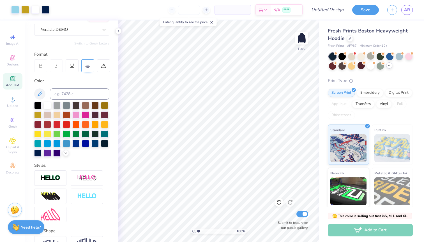
scroll to position [0, 0]
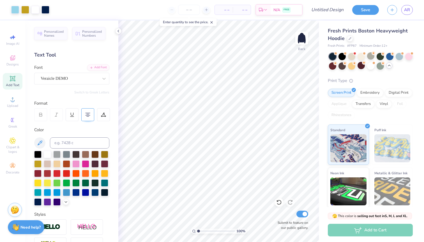
click at [18, 84] on span "Add Text" at bounding box center [12, 85] width 13 height 4
click at [92, 80] on div "Super Dream" at bounding box center [69, 78] width 59 height 9
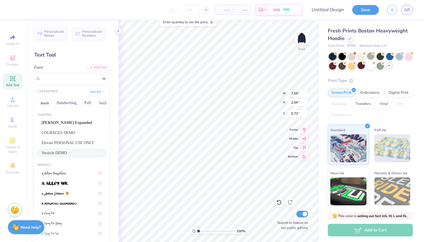
click at [75, 150] on div "Veraicle DEMO" at bounding box center [71, 153] width 71 height 9
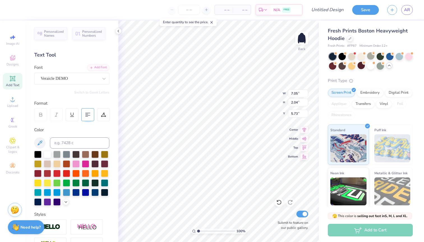
type input "6.68"
type input "2.19"
type input "5.65"
click at [41, 200] on div at bounding box center [37, 201] width 7 height 7
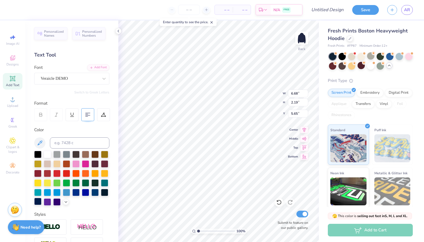
type textarea "OF ARCHITECTS AND PLANNERS"
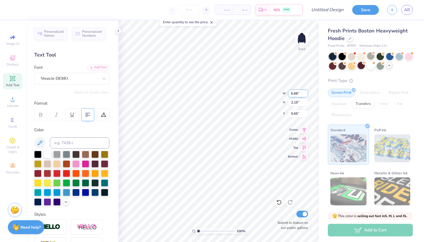
click at [295, 94] on input "6.68" at bounding box center [298, 94] width 20 height 8
type input "18.86"
type input "5.76"
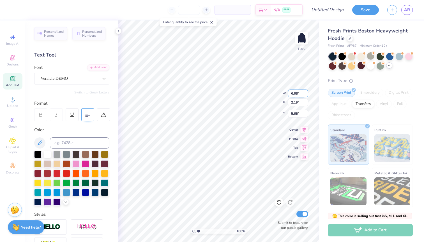
type input "3.87"
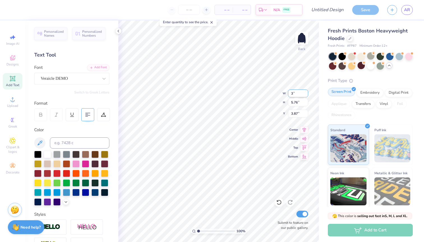
type input "3.00"
type input "0.92"
type input "11.25"
type textarea "OF ARCHITECTS AND PLANNERS"
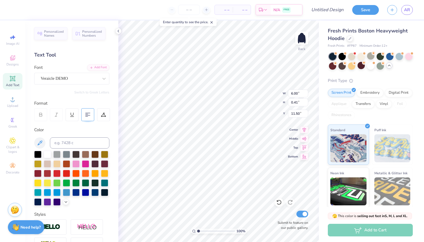
type input "11.74"
type input "2.95"
type input "3.76"
click at [206, 10] on line at bounding box center [206, 10] width 2 height 0
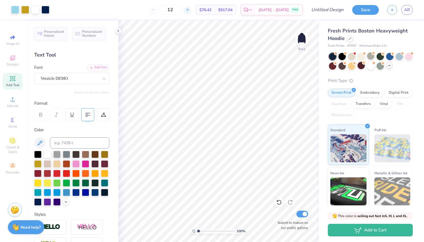
click at [189, 8] on icon at bounding box center [188, 10] width 4 height 4
click at [191, 8] on div "14" at bounding box center [170, 10] width 42 height 10
click at [194, 8] on input "14" at bounding box center [189, 10] width 22 height 10
click at [186, 9] on icon at bounding box center [184, 10] width 4 height 4
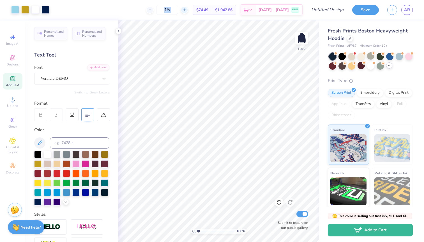
click at [186, 9] on icon at bounding box center [184, 10] width 4 height 4
click at [188, 9] on div "16" at bounding box center [167, 10] width 42 height 10
click at [186, 9] on icon at bounding box center [184, 10] width 4 height 4
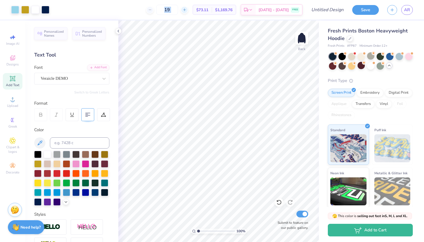
click at [186, 9] on icon at bounding box center [184, 10] width 4 height 4
type input "20"
click at [14, 10] on div at bounding box center [15, 9] width 8 height 8
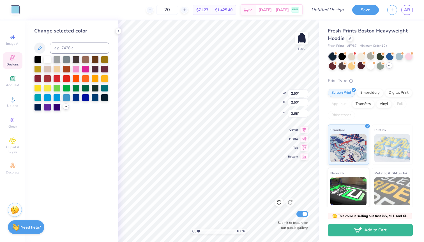
click at [66, 107] on polyline at bounding box center [66, 106] width 2 height 1
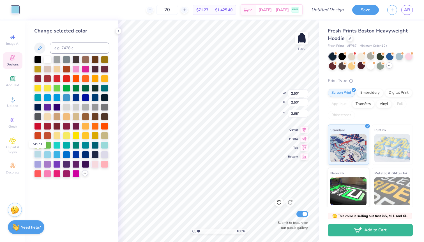
click at [38, 154] on div at bounding box center [37, 154] width 7 height 7
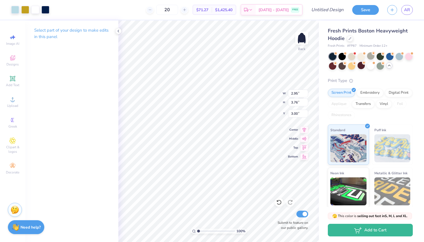
type input "6.70"
type input "8.53"
type input "4.29"
type input "2.66"
type input "3.38"
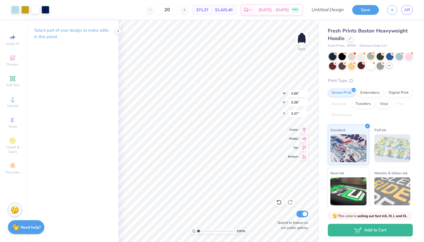
type input "3.00"
type input "3.27"
type input "4.17"
click at [15, 161] on div "Decorate" at bounding box center [13, 169] width 20 height 17
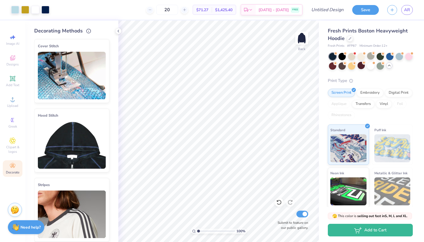
click at [60, 129] on img at bounding box center [72, 145] width 68 height 48
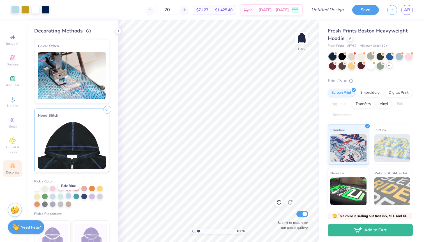
click at [68, 196] on div at bounding box center [69, 196] width 6 height 6
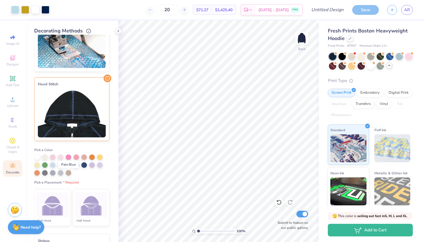
scroll to position [33, 0]
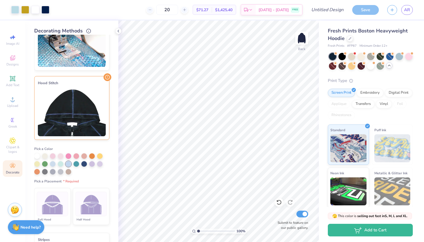
click at [87, 200] on img at bounding box center [91, 204] width 21 height 21
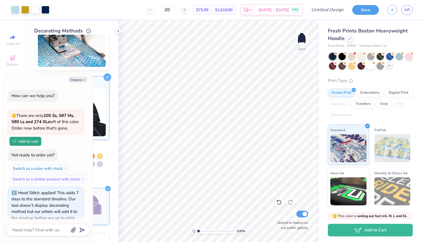
scroll to position [376, 0]
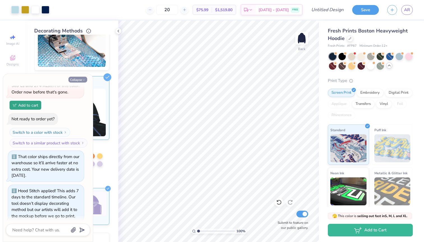
click at [83, 78] on icon "button" at bounding box center [83, 79] width 3 height 3
type textarea "x"
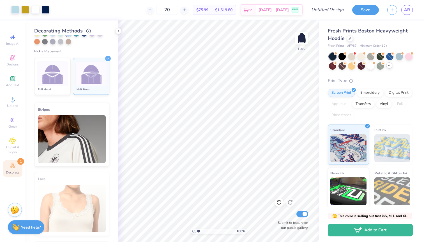
scroll to position [163, 0]
click at [186, 9] on icon at bounding box center [184, 10] width 4 height 4
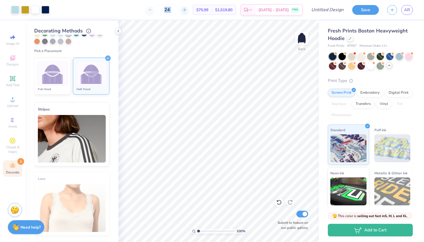
click at [186, 9] on icon at bounding box center [184, 10] width 4 height 4
type input "25"
click at [58, 62] on div at bounding box center [52, 73] width 31 height 25
click at [92, 63] on img at bounding box center [91, 73] width 21 height 21
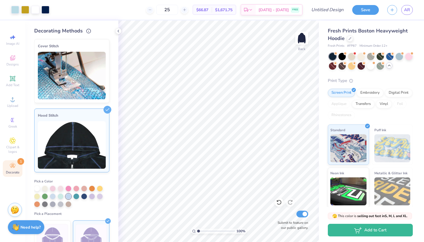
scroll to position [0, 0]
click at [78, 87] on img at bounding box center [72, 76] width 68 height 48
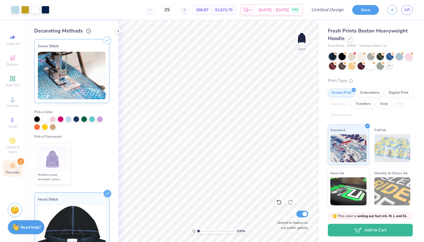
click at [53, 172] on li "Neckline, hood, shoulders, arms, bottom & hoodie pocket" at bounding box center [52, 164] width 36 height 41
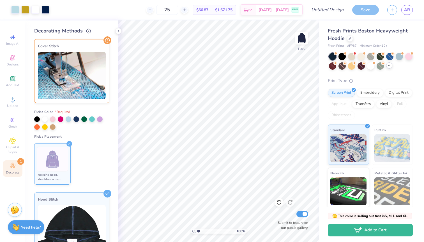
click at [67, 159] on div at bounding box center [52, 159] width 31 height 25
click at [71, 143] on icon at bounding box center [69, 144] width 6 height 6
click at [105, 42] on icon at bounding box center [107, 40] width 8 height 8
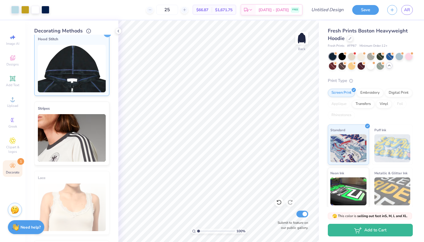
scroll to position [160, 0]
